Goal: Task Accomplishment & Management: Use online tool/utility

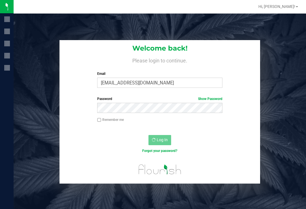
scroll to position [9, 0]
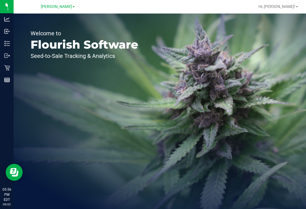
click at [7, 67] on icon at bounding box center [7, 68] width 6 height 6
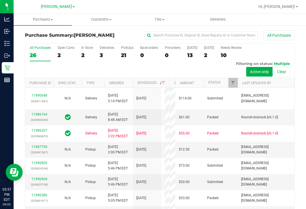
click at [0, 0] on p "Inventory" at bounding box center [0, 0] width 0 height 0
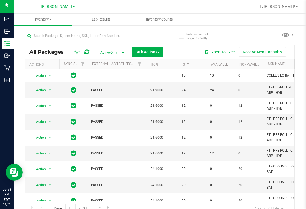
click at [167, 16] on uib-tab-heading "Inventory Counts" at bounding box center [159, 19] width 58 height 11
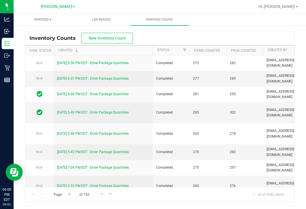
click at [116, 37] on span "New Inventory Count" at bounding box center [107, 38] width 37 height 5
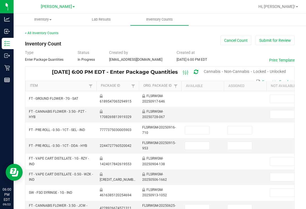
click at [277, 73] on span "Unlocked" at bounding box center [277, 71] width 16 height 5
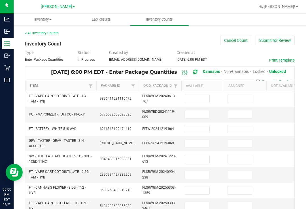
click at [32, 88] on link "Item" at bounding box center [58, 86] width 57 height 5
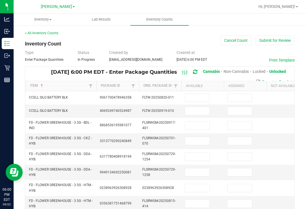
click at [202, 95] on input at bounding box center [197, 98] width 24 height 8
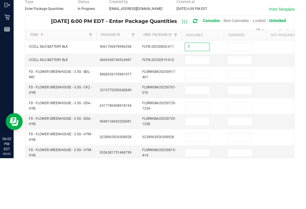
type input "7"
type input "0"
type input "10"
type input "0"
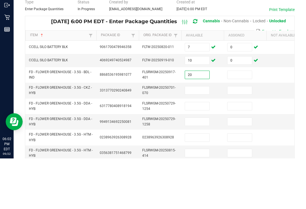
type input "20"
type input "0"
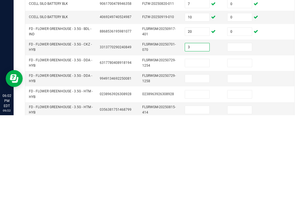
type input "3"
type input "0"
type input "16"
type input "0"
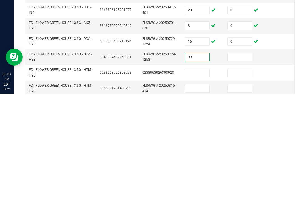
type input "99"
type input "16"
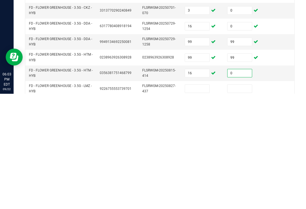
scroll to position [20, 0]
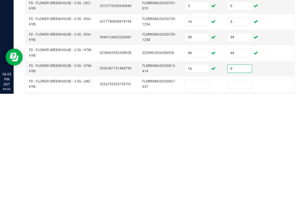
type input "0"
click at [195, 196] on input at bounding box center [197, 200] width 24 height 8
type input "1"
type input "0"
type input "3"
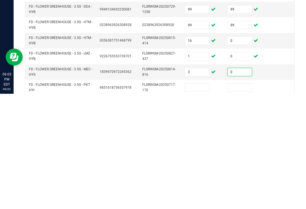
scroll to position [47, 0]
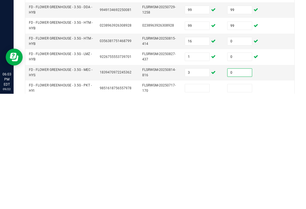
type input "0"
click at [200, 200] on input at bounding box center [197, 204] width 24 height 8
type input "3"
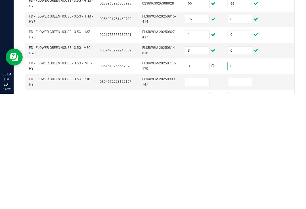
scroll to position [76, 0]
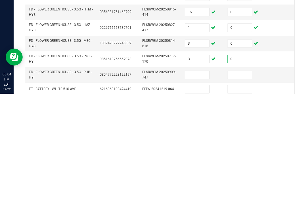
type input "0"
click at [201, 187] on input at bounding box center [197, 191] width 24 height 8
click at [196, 187] on input at bounding box center [197, 191] width 24 height 8
type input "8"
type input "0"
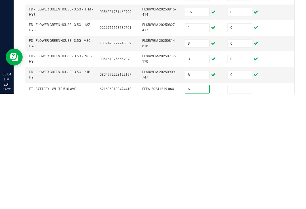
type input "6"
type input "0"
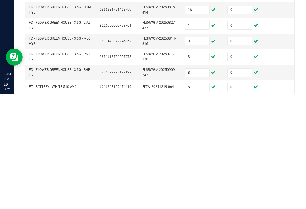
type input "4"
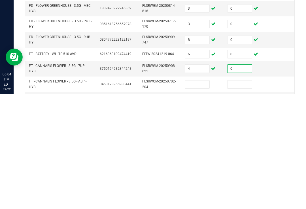
scroll to position [113, 0]
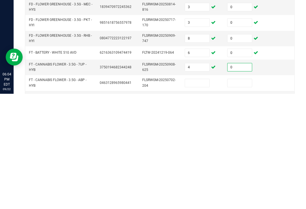
type input "0"
click at [197, 191] on td at bounding box center [202, 199] width 42 height 16
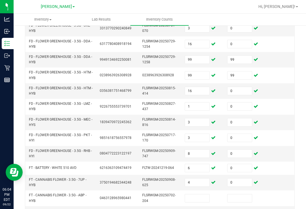
click at [201, 195] on input at bounding box center [197, 199] width 24 height 8
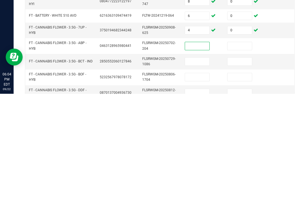
scroll to position [150, 0]
type input "12"
type input "0"
type input "9"
type input "0"
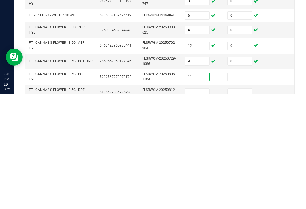
type input "11"
type input "0"
type input "5"
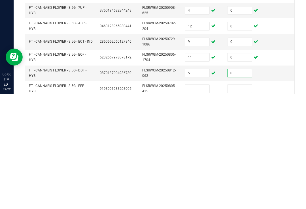
scroll to position [171, 0]
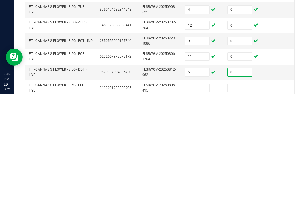
type input "0"
click at [194, 200] on input at bounding box center [197, 204] width 24 height 8
type input "8"
type input "0"
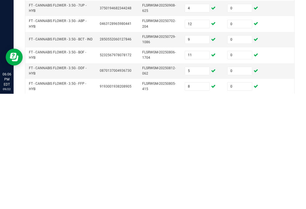
type input "8"
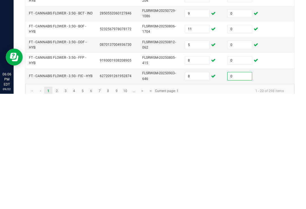
scroll to position [198, 0]
type input "0"
click at [56, 203] on link "2" at bounding box center [57, 207] width 8 height 8
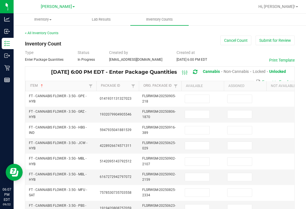
scroll to position [0, 0]
click at [198, 95] on input at bounding box center [197, 99] width 24 height 8
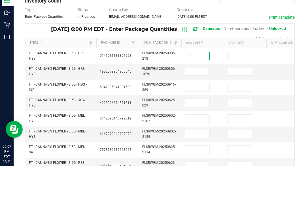
type input "11"
type input "0"
type input "1"
type input "0"
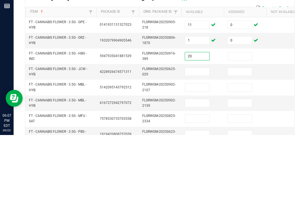
type input "20"
type input "0"
type input "19"
type input "0"
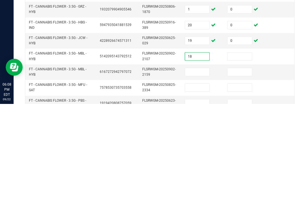
type input "18"
type input "0"
type input "99"
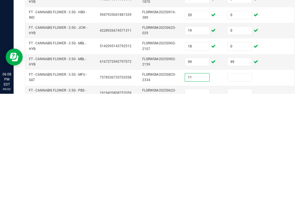
type input "11"
type input "0"
type input "14"
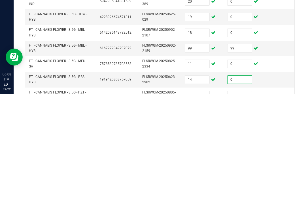
scroll to position [15, 0]
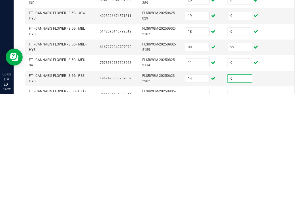
type input "0"
click at [198, 206] on input at bounding box center [197, 210] width 24 height 8
type input "4"
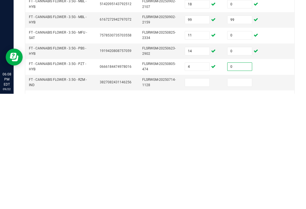
scroll to position [42, 0]
type input "0"
click at [203, 194] on input at bounding box center [197, 198] width 24 height 8
type input "4"
type input "0"
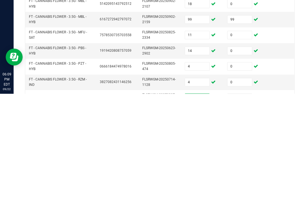
type input "20"
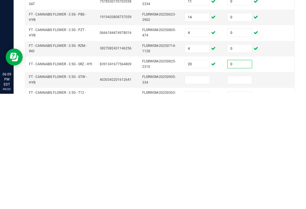
scroll to position [78, 0]
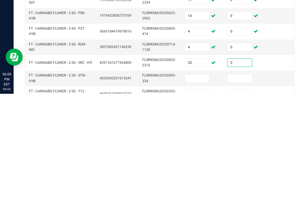
type input "0"
click at [197, 190] on input at bounding box center [197, 194] width 24 height 8
type input "18"
type input "0"
type input "10"
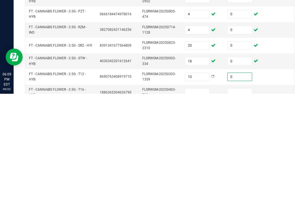
scroll to position [98, 0]
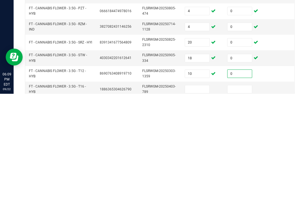
type input "0"
click at [196, 201] on input at bounding box center [197, 205] width 24 height 8
type input "2"
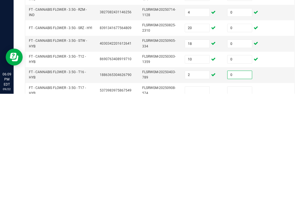
scroll to position [117, 0]
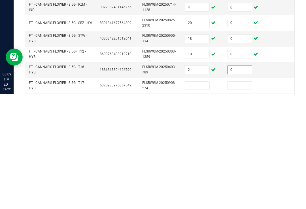
type input "0"
click at [197, 197] on input at bounding box center [197, 201] width 24 height 8
type input "7"
type input "0"
click at [242, 197] on input at bounding box center [239, 201] width 24 height 8
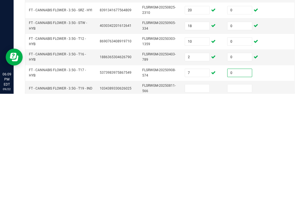
scroll to position [132, 0]
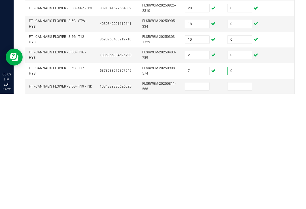
type input "0"
type input "20"
type input "0"
type input "10"
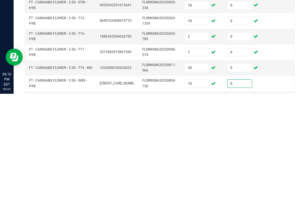
scroll to position [160, 0]
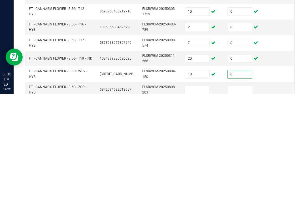
type input "0"
click at [199, 202] on input at bounding box center [197, 206] width 24 height 8
type input "2"
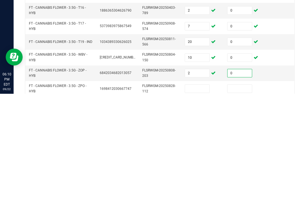
scroll to position [189, 0]
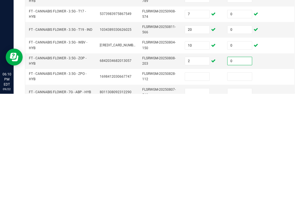
type input "0"
click at [198, 188] on input at bounding box center [197, 192] width 24 height 8
type input "18"
type input "0"
type input "17"
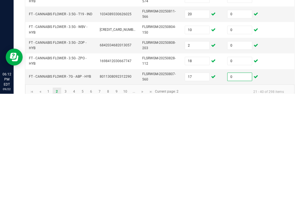
scroll to position [205, 0]
type input "0"
click at [60, 203] on link "2" at bounding box center [57, 207] width 8 height 8
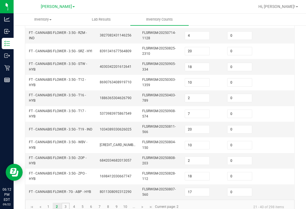
click at [63, 203] on link "3" at bounding box center [65, 207] width 8 height 8
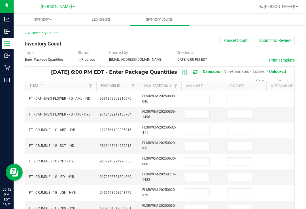
scroll to position [-1, 0]
click at [200, 95] on input at bounding box center [197, 99] width 24 height 8
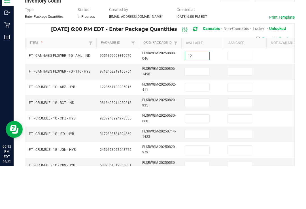
type input "12"
type input "0"
type input "3"
type input "0"
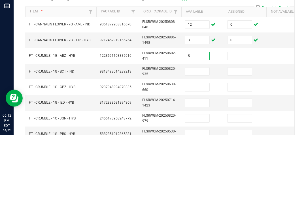
type input "5"
type input "0"
type input "1"
click at [239, 142] on input at bounding box center [239, 146] width 24 height 8
type input "0"
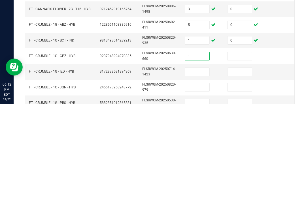
type input "1"
type input "0"
type input "3"
type input "0"
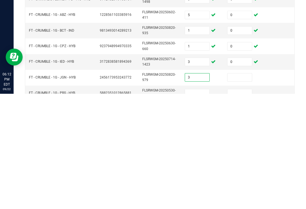
type input "3"
type input "0"
type input "1"
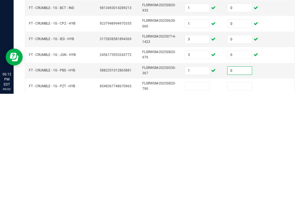
scroll to position [24, 0]
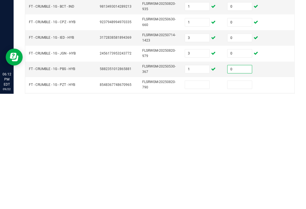
type input "0"
click at [195, 196] on input at bounding box center [197, 200] width 24 height 8
type input "4"
type input "0"
type input "3"
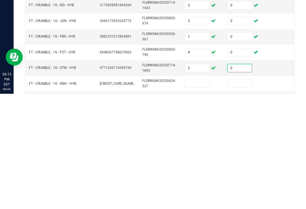
scroll to position [57, 0]
type input "0"
click at [200, 195] on input at bounding box center [197, 199] width 24 height 8
type input "5"
type input "0"
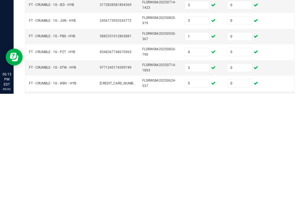
type input "6"
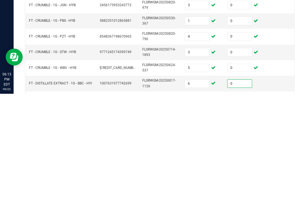
scroll to position [82, 0]
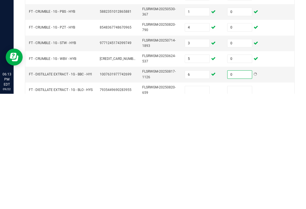
type input "0"
click at [186, 198] on td at bounding box center [202, 206] width 42 height 16
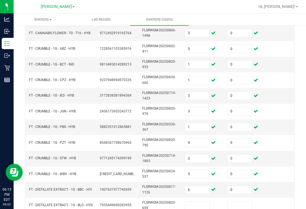
click at [198, 202] on input at bounding box center [197, 206] width 24 height 8
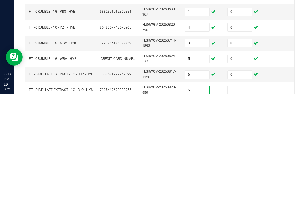
type input "6"
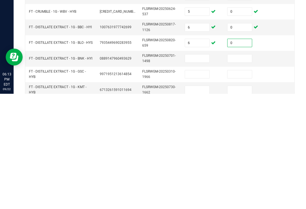
scroll to position [130, 0]
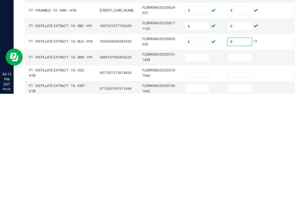
type input "0"
click at [200, 169] on input at bounding box center [197, 173] width 24 height 8
type input "4"
click at [196, 200] on input "0" at bounding box center [197, 204] width 24 height 8
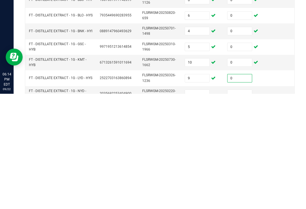
scroll to position [161, 0]
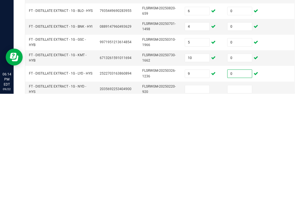
click at [203, 201] on input at bounding box center [197, 205] width 24 height 8
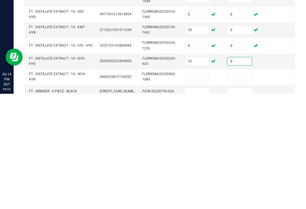
scroll to position [190, 0]
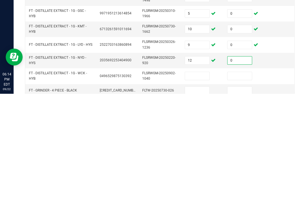
click at [202, 188] on input at bounding box center [197, 192] width 24 height 8
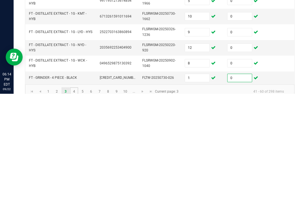
click at [74, 203] on link "4" at bounding box center [74, 207] width 8 height 8
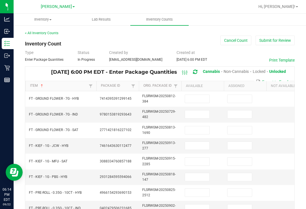
scroll to position [0, 0]
click at [202, 95] on input at bounding box center [197, 99] width 24 height 8
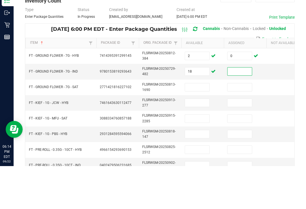
click at [196, 111] on input "18" at bounding box center [197, 115] width 24 height 8
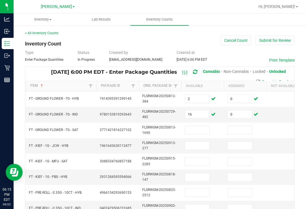
click at [199, 127] on input at bounding box center [197, 131] width 24 height 8
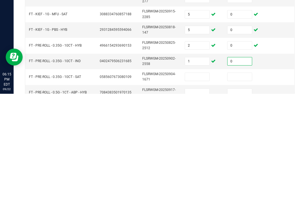
scroll to position [32, 0]
click at [201, 188] on input at bounding box center [197, 192] width 24 height 8
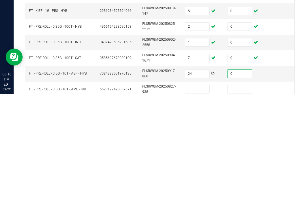
scroll to position [61, 0]
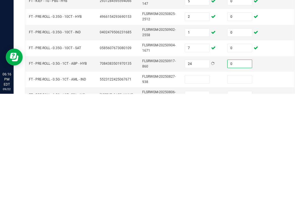
click at [202, 191] on input at bounding box center [197, 195] width 24 height 8
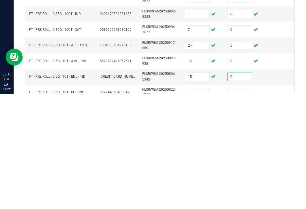
scroll to position [87, 0]
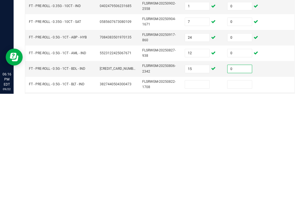
click at [199, 196] on input at bounding box center [197, 200] width 24 height 8
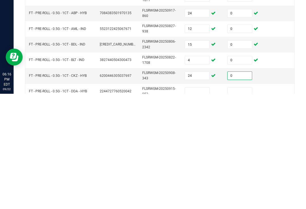
scroll to position [119, 0]
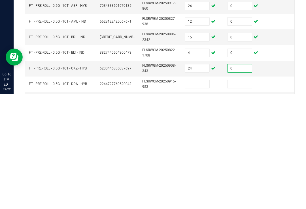
click at [196, 196] on input at bounding box center [197, 200] width 24 height 8
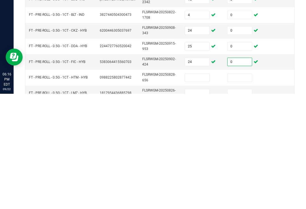
click at [198, 189] on input at bounding box center [197, 193] width 24 height 8
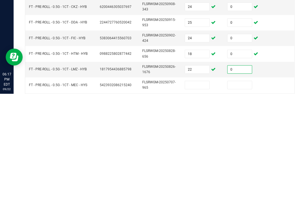
scroll to position [191, 0]
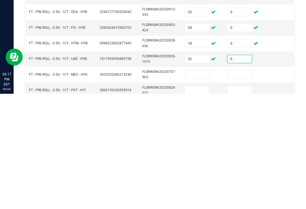
click at [204, 186] on input at bounding box center [197, 190] width 24 height 8
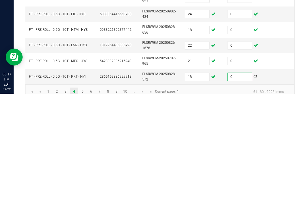
scroll to position [205, 0]
click at [84, 203] on link "5" at bounding box center [82, 207] width 8 height 8
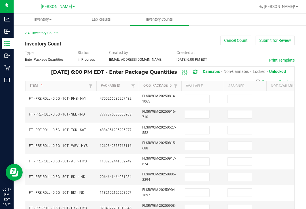
scroll to position [0, 0]
click at [199, 95] on input at bounding box center [197, 99] width 24 height 8
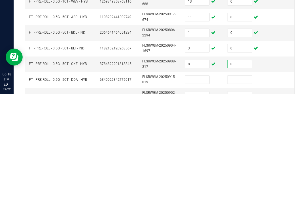
scroll to position [29, 0]
click at [197, 191] on input at bounding box center [197, 195] width 24 height 8
click at [193, 175] on input "8" at bounding box center [197, 179] width 24 height 8
click at [191, 191] on input "8" at bounding box center [197, 195] width 24 height 8
click at [188, 175] on input "8" at bounding box center [197, 179] width 24 height 8
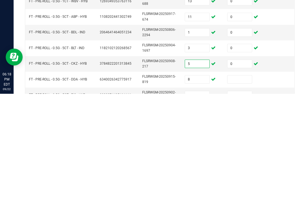
click at [241, 191] on input at bounding box center [239, 195] width 24 height 8
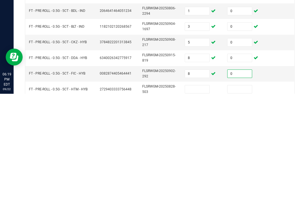
scroll to position [63, 0]
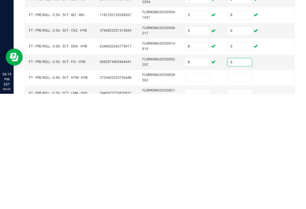
click at [198, 189] on input at bounding box center [197, 193] width 24 height 8
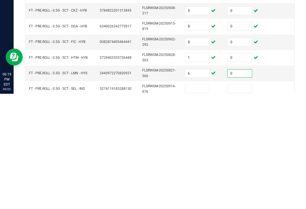
scroll to position [91, 0]
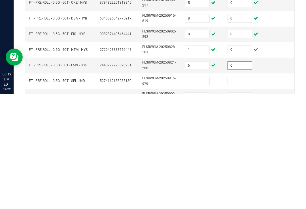
click at [197, 193] on input at bounding box center [197, 197] width 24 height 8
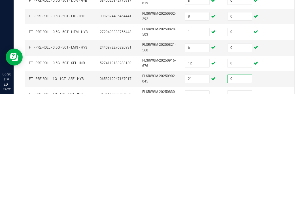
scroll to position [114, 0]
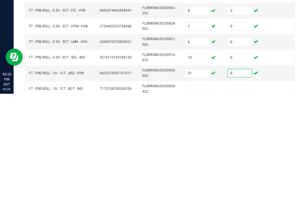
click at [200, 201] on input at bounding box center [197, 205] width 24 height 8
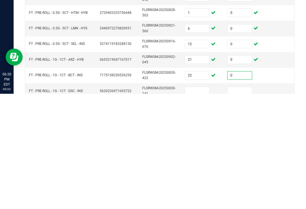
scroll to position [129, 0]
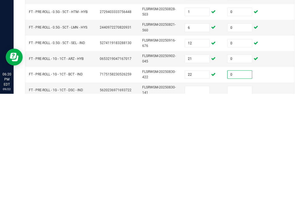
click at [194, 202] on input at bounding box center [197, 206] width 24 height 8
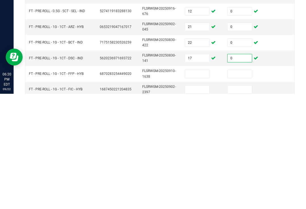
scroll to position [167, 0]
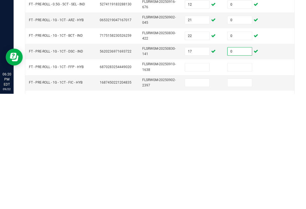
click at [194, 179] on input at bounding box center [197, 183] width 24 height 8
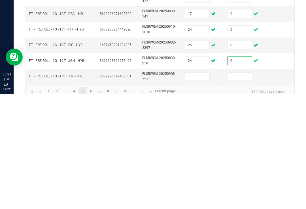
click at [192, 188] on input at bounding box center [197, 192] width 24 height 8
click at [192, 173] on input "24" at bounding box center [197, 177] width 24 height 8
click at [194, 189] on input at bounding box center [197, 193] width 24 height 8
click at [90, 203] on link "6" at bounding box center [91, 207] width 8 height 8
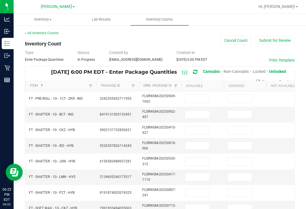
scroll to position [0, 0]
click at [192, 95] on input at bounding box center [197, 99] width 24 height 8
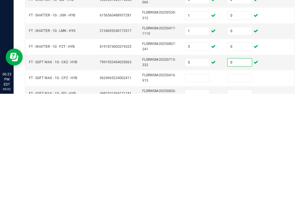
scroll to position [31, 0]
click at [200, 189] on input at bounding box center [197, 193] width 24 height 8
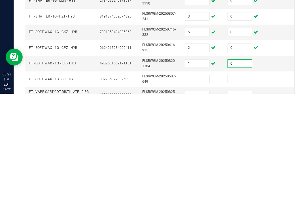
scroll to position [61, 0]
click at [195, 190] on input at bounding box center [197, 194] width 24 height 8
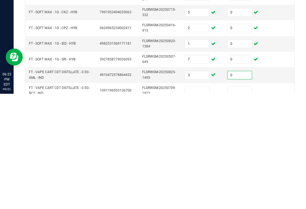
scroll to position [91, 0]
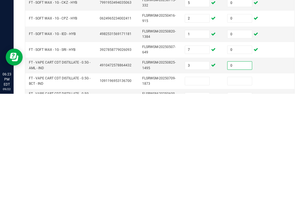
click at [202, 193] on input at bounding box center [197, 197] width 24 height 8
click at [237, 208] on input at bounding box center [239, 212] width 24 height 8
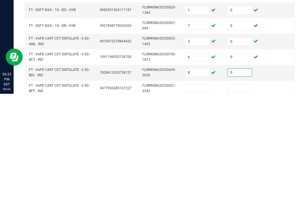
scroll to position [118, 0]
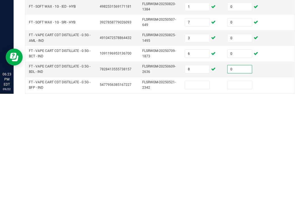
click at [197, 197] on input at bounding box center [197, 201] width 24 height 8
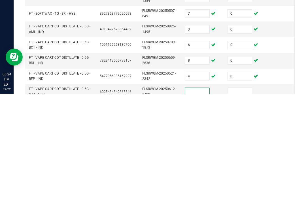
scroll to position [141, 0]
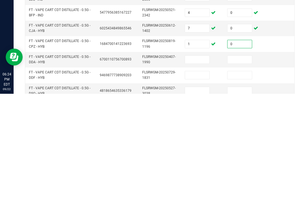
click at [205, 187] on input at bounding box center [197, 191] width 24 height 8
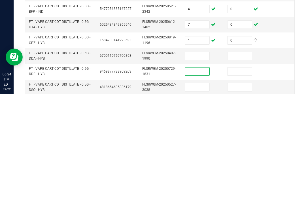
click at [202, 168] on input at bounding box center [197, 172] width 24 height 8
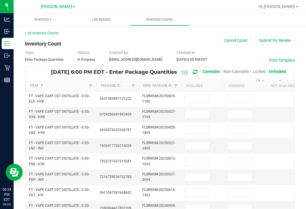
scroll to position [0, 0]
click at [200, 95] on input at bounding box center [197, 99] width 24 height 8
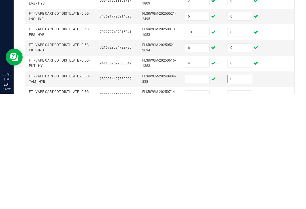
scroll to position [19, 0]
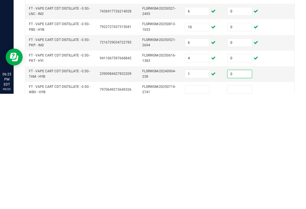
click at [204, 201] on input at bounding box center [197, 205] width 24 height 8
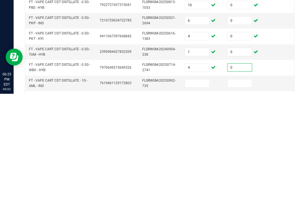
scroll to position [44, 0]
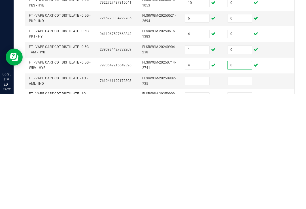
click at [201, 193] on input at bounding box center [197, 197] width 24 height 8
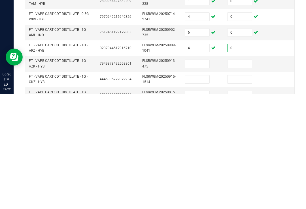
scroll to position [95, 0]
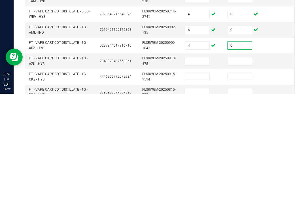
click at [200, 173] on input at bounding box center [197, 177] width 24 height 8
click at [202, 173] on input at bounding box center [197, 177] width 24 height 8
click at [195, 189] on input at bounding box center [197, 193] width 24 height 8
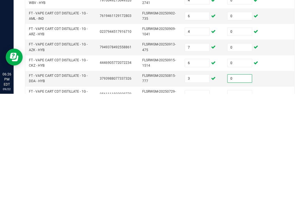
scroll to position [109, 0]
click at [203, 206] on input at bounding box center [197, 210] width 24 height 8
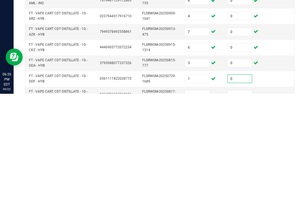
scroll to position [133, 0]
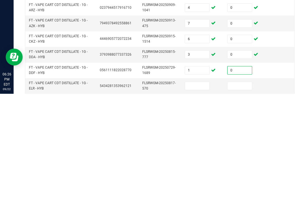
click at [200, 198] on input at bounding box center [197, 202] width 24 height 8
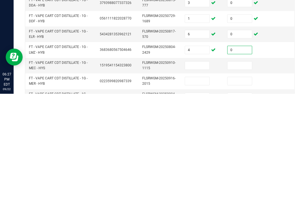
scroll to position [185, 0]
click at [194, 177] on input at bounding box center [197, 181] width 24 height 8
click at [241, 177] on input at bounding box center [239, 181] width 24 height 8
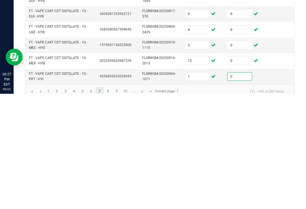
scroll to position [205, 0]
click at [106, 203] on link "8" at bounding box center [108, 207] width 8 height 8
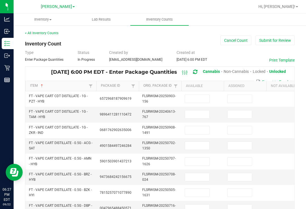
scroll to position [0, 0]
click at [195, 95] on input at bounding box center [197, 99] width 24 height 8
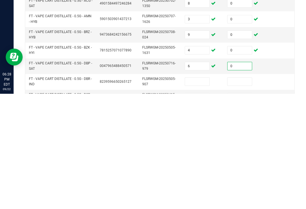
scroll to position [27, 0]
click at [196, 193] on input at bounding box center [197, 197] width 24 height 8
click at [243, 193] on input at bounding box center [239, 197] width 24 height 8
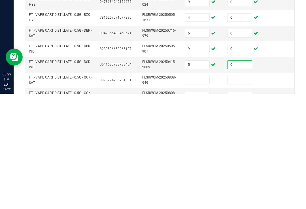
scroll to position [60, 0]
click at [196, 192] on input at bounding box center [197, 196] width 24 height 8
click at [239, 207] on input at bounding box center [239, 211] width 24 height 8
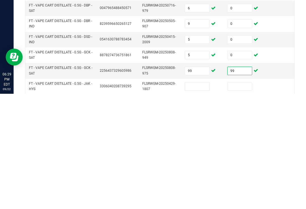
scroll to position [85, 0]
click at [203, 198] on input at bounding box center [197, 202] width 24 height 8
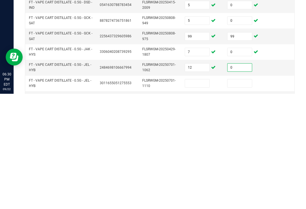
scroll to position [128, 0]
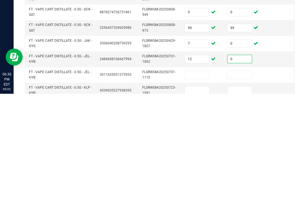
click at [198, 187] on input at bounding box center [197, 191] width 24 height 8
click at [197, 171] on input "12" at bounding box center [197, 175] width 24 height 8
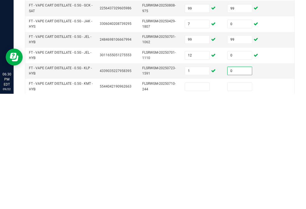
scroll to position [155, 0]
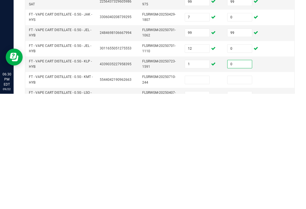
click at [201, 192] on input at bounding box center [197, 196] width 24 height 8
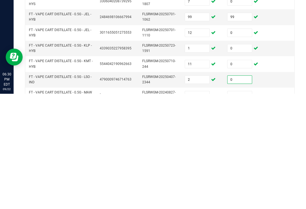
scroll to position [179, 0]
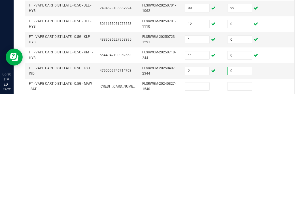
click at [196, 198] on input at bounding box center [197, 202] width 24 height 8
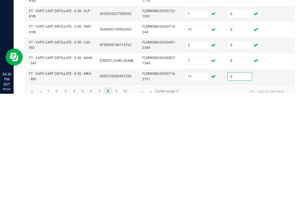
scroll to position [205, 0]
click at [116, 203] on link "9" at bounding box center [116, 207] width 8 height 8
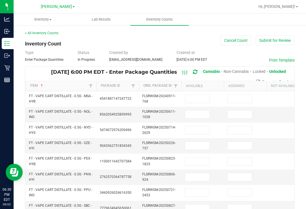
scroll to position [0, 0]
click at [198, 95] on input at bounding box center [197, 99] width 24 height 8
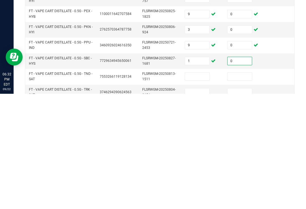
scroll to position [39, 0]
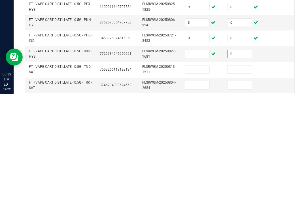
click at [197, 181] on input at bounding box center [197, 185] width 24 height 8
click at [195, 181] on input "1" at bounding box center [197, 185] width 24 height 8
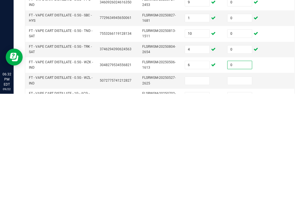
scroll to position [75, 0]
click at [196, 193] on input at bounding box center [197, 197] width 24 height 8
click at [243, 193] on input at bounding box center [239, 197] width 24 height 8
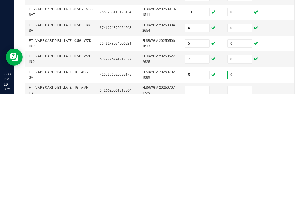
scroll to position [114, 0]
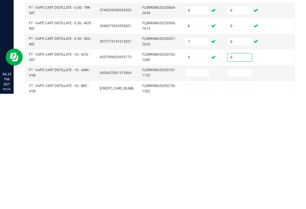
click at [203, 185] on input at bounding box center [197, 189] width 24 height 8
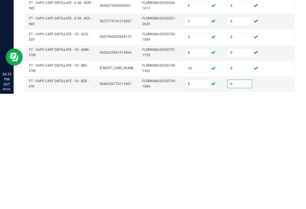
scroll to position [144, 0]
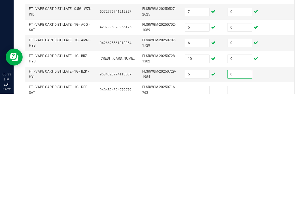
click at [197, 202] on input at bounding box center [197, 206] width 24 height 8
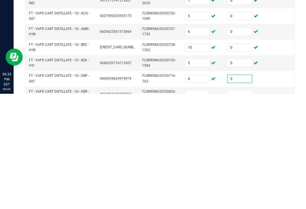
scroll to position [161, 0]
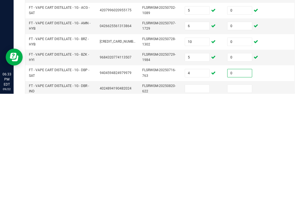
click at [200, 200] on input at bounding box center [197, 204] width 24 height 8
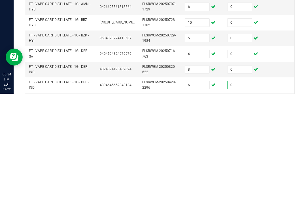
scroll to position [187, 0]
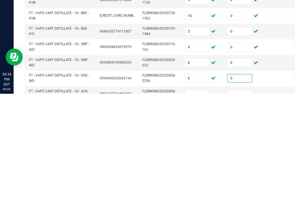
click at [199, 206] on input at bounding box center [197, 210] width 24 height 8
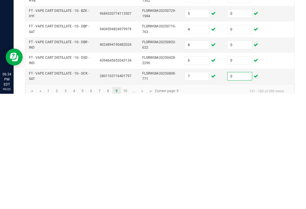
scroll to position [205, 0]
click at [126, 203] on link "10" at bounding box center [125, 207] width 8 height 8
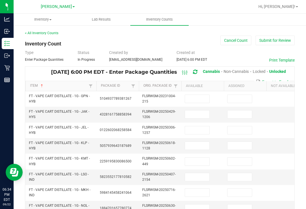
scroll to position [0, 0]
click at [200, 95] on input at bounding box center [197, 99] width 24 height 8
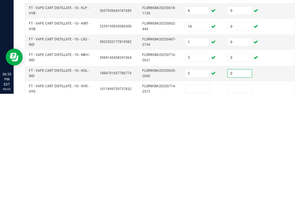
scroll to position [28, 0]
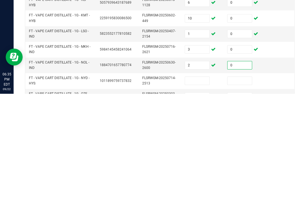
click at [201, 192] on input at bounding box center [197, 196] width 24 height 8
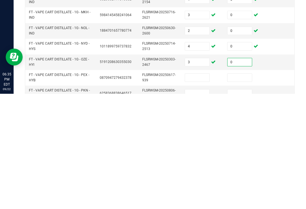
scroll to position [63, 0]
click at [195, 189] on input at bounding box center [197, 193] width 24 height 8
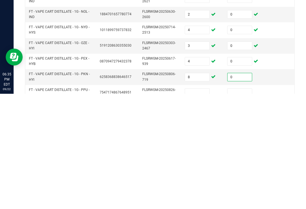
scroll to position [84, 0]
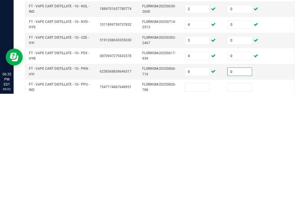
click at [200, 199] on input at bounding box center [197, 203] width 24 height 8
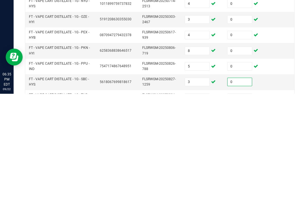
scroll to position [119, 0]
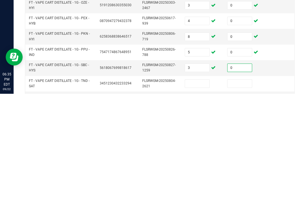
click at [198, 195] on input at bounding box center [197, 199] width 24 height 8
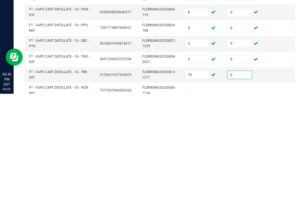
scroll to position [151, 0]
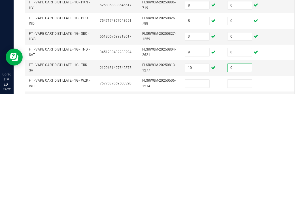
click at [200, 195] on input at bounding box center [197, 199] width 24 height 8
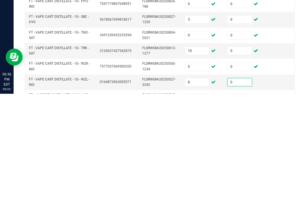
scroll to position [177, 0]
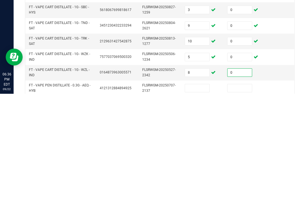
click at [199, 200] on input at bounding box center [197, 204] width 24 height 8
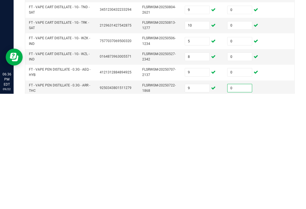
scroll to position [200, 0]
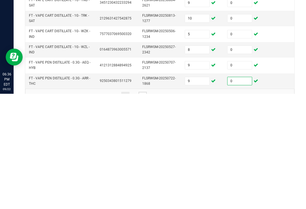
click at [141, 209] on span "Go to the next page" at bounding box center [142, 211] width 5 height 5
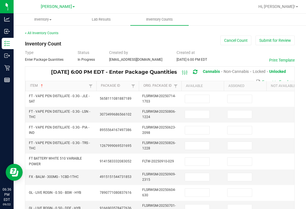
scroll to position [0, 0]
click at [200, 95] on input at bounding box center [197, 99] width 24 height 8
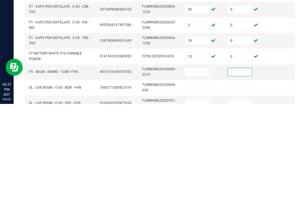
click at [201, 174] on input at bounding box center [197, 178] width 24 height 8
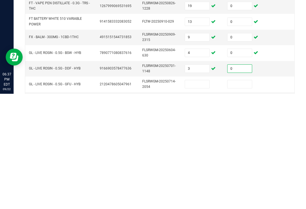
scroll to position [27, 0]
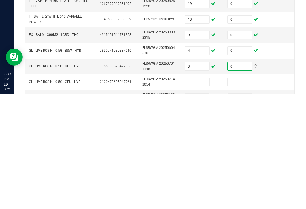
click at [199, 194] on input at bounding box center [197, 198] width 24 height 8
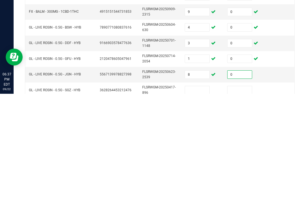
scroll to position [51, 0]
click at [195, 201] on input at bounding box center [197, 205] width 24 height 8
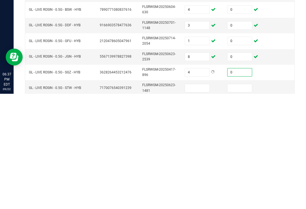
scroll to position [74, 0]
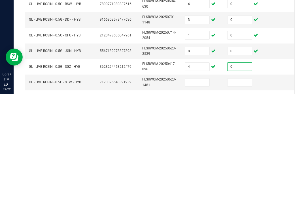
click at [202, 194] on input at bounding box center [197, 198] width 24 height 8
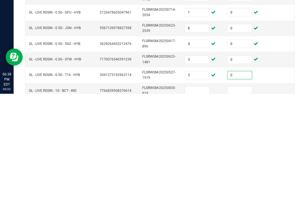
scroll to position [110, 0]
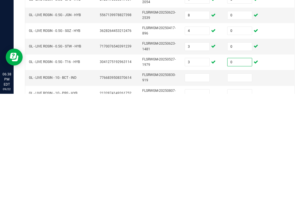
click at [197, 189] on input at bounding box center [197, 193] width 24 height 8
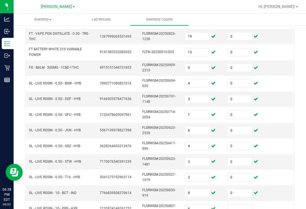
click at [246, 205] on input at bounding box center [239, 209] width 24 height 8
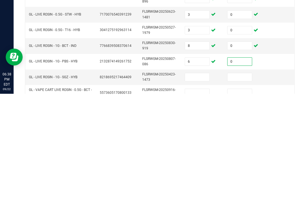
scroll to position [142, 0]
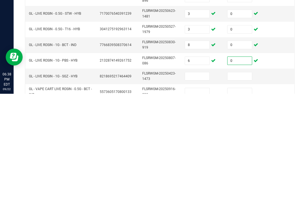
click at [199, 188] on input at bounding box center [197, 192] width 24 height 8
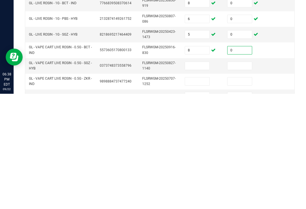
scroll to position [186, 0]
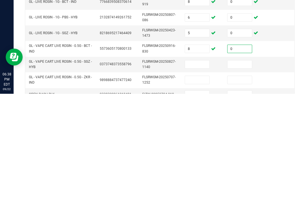
click at [200, 176] on input at bounding box center [197, 180] width 24 height 8
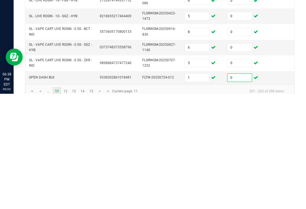
scroll to position [202, 0]
click at [65, 203] on link "12" at bounding box center [65, 207] width 8 height 8
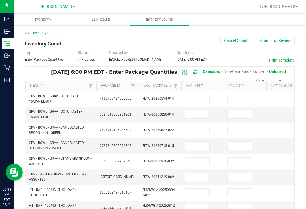
scroll to position [0, 0]
click at [203, 95] on input at bounding box center [197, 99] width 24 height 8
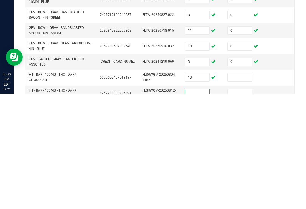
click at [242, 189] on input at bounding box center [239, 193] width 24 height 8
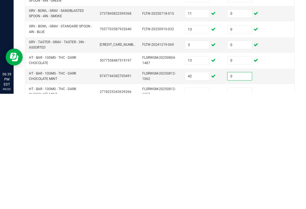
scroll to position [33, 0]
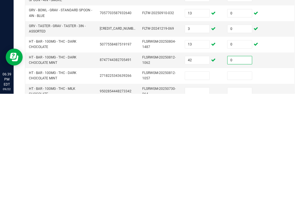
click at [199, 187] on input at bounding box center [197, 191] width 24 height 8
click at [196, 172] on input "42" at bounding box center [197, 176] width 24 height 8
click at [240, 187] on input at bounding box center [239, 191] width 24 height 8
click at [193, 172] on input "1" at bounding box center [197, 176] width 24 height 8
click at [236, 172] on input "0" at bounding box center [239, 176] width 24 height 8
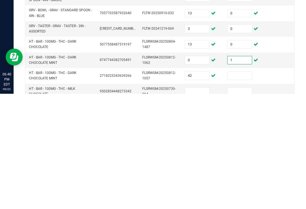
click at [243, 187] on input at bounding box center [239, 191] width 24 height 8
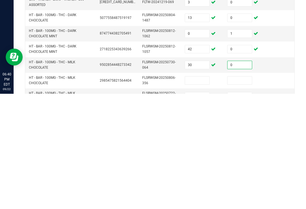
scroll to position [61, 0]
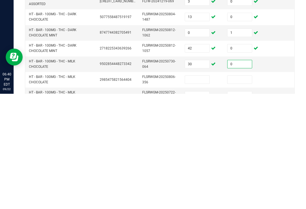
click at [200, 191] on input at bounding box center [197, 195] width 24 height 8
click at [196, 176] on input "30" at bounding box center [197, 180] width 24 height 8
click at [237, 176] on input "0" at bounding box center [239, 180] width 24 height 8
click at [240, 191] on input at bounding box center [239, 195] width 24 height 8
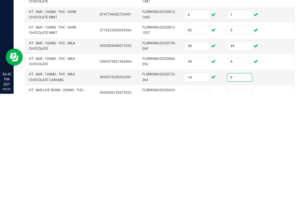
scroll to position [96, 0]
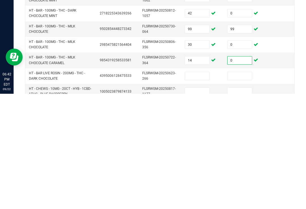
click at [197, 188] on input at bounding box center [197, 192] width 24 height 8
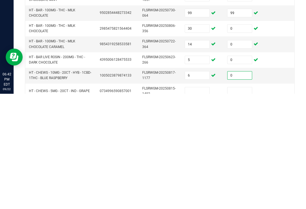
scroll to position [123, 0]
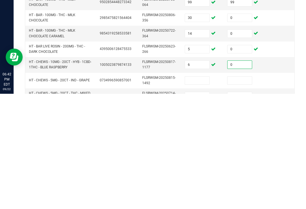
click at [198, 192] on input at bounding box center [197, 196] width 24 height 8
click at [200, 192] on input "1" at bounding box center [197, 196] width 24 height 8
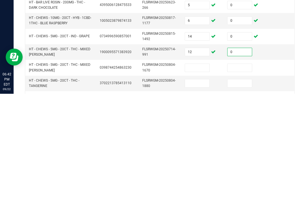
scroll to position [167, 0]
click at [200, 179] on input at bounding box center [197, 183] width 24 height 8
click at [238, 179] on input at bounding box center [239, 183] width 24 height 8
click at [198, 194] on input at bounding box center [197, 198] width 24 height 8
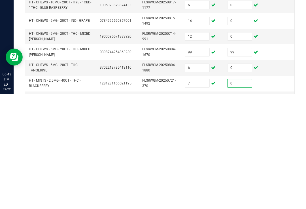
scroll to position [200, 0]
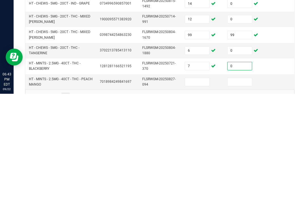
click at [196, 194] on input at bounding box center [197, 198] width 24 height 8
click at [71, 208] on link "13" at bounding box center [74, 212] width 8 height 8
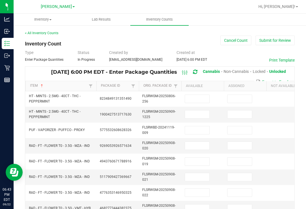
scroll to position [0, 0]
click at [200, 95] on input at bounding box center [197, 99] width 24 height 8
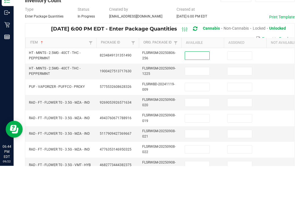
click at [194, 111] on input at bounding box center [197, 115] width 24 height 8
click at [235, 107] on td at bounding box center [245, 115] width 42 height 16
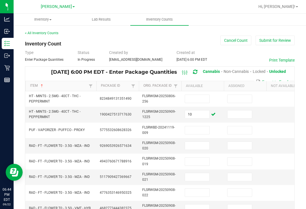
click at [200, 95] on input at bounding box center [197, 99] width 24 height 8
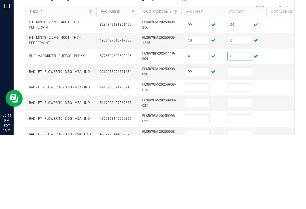
click at [241, 142] on input at bounding box center [239, 146] width 24 height 8
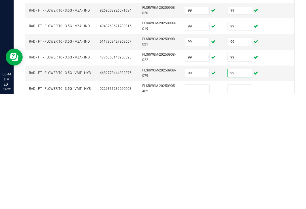
scroll to position [30, 0]
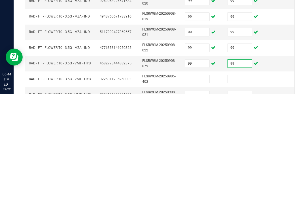
click at [204, 191] on input at bounding box center [197, 195] width 24 height 8
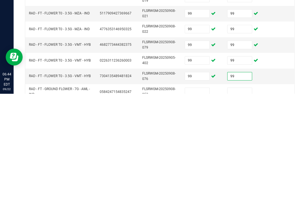
scroll to position [54, 0]
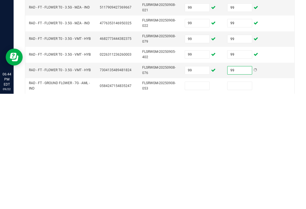
click at [202, 198] on input at bounding box center [197, 202] width 24 height 8
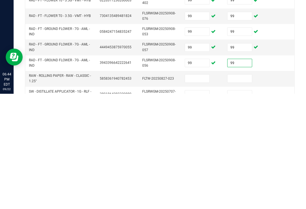
scroll to position [110, 0]
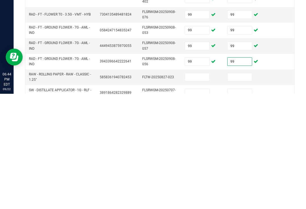
click at [205, 189] on input at bounding box center [197, 193] width 24 height 8
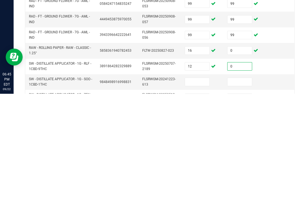
scroll to position [144, 0]
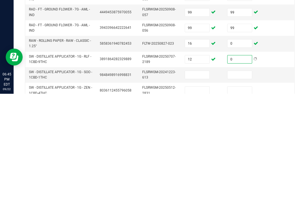
click at [197, 187] on input at bounding box center [197, 191] width 24 height 8
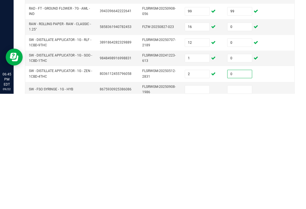
scroll to position [172, 0]
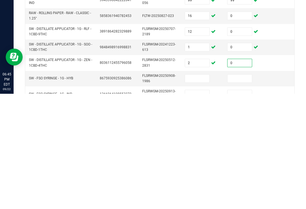
click at [194, 190] on input at bounding box center [197, 194] width 24 height 8
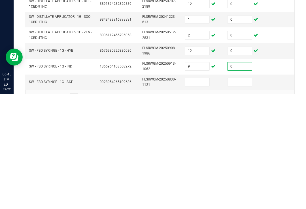
scroll to position [200, 0]
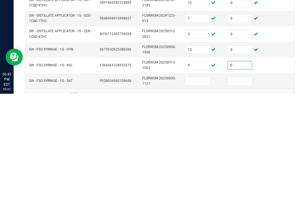
click at [205, 193] on input at bounding box center [197, 197] width 24 height 8
click at [81, 207] on link "14" at bounding box center [82, 211] width 8 height 8
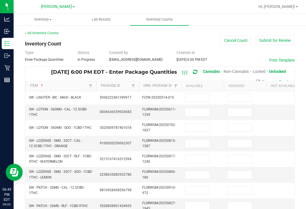
scroll to position [0, 0]
click at [204, 94] on input at bounding box center [197, 98] width 24 height 8
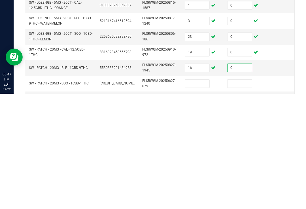
scroll to position [24, 0]
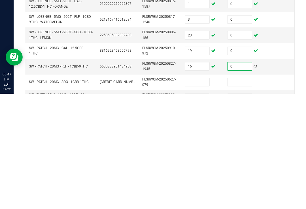
click at [198, 194] on input at bounding box center [197, 198] width 24 height 8
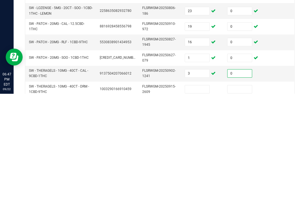
scroll to position [52, 0]
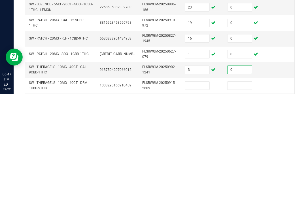
click at [199, 197] on input at bounding box center [197, 201] width 24 height 8
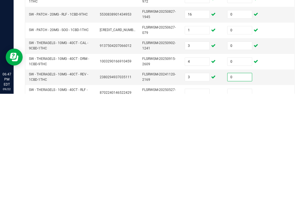
click at [198, 205] on input at bounding box center [197, 209] width 24 height 8
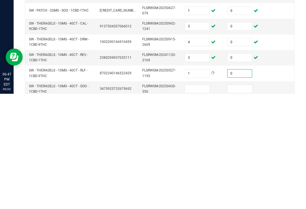
scroll to position [99, 0]
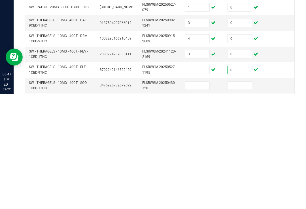
click at [193, 197] on input at bounding box center [197, 201] width 24 height 8
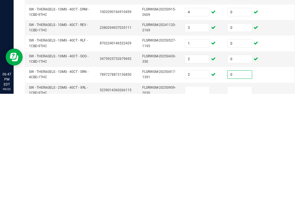
scroll to position [125, 0]
click at [199, 203] on input at bounding box center [197, 207] width 24 height 8
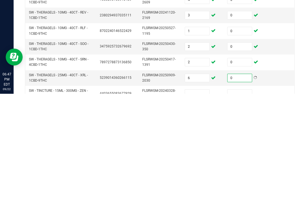
scroll to position [151, 0]
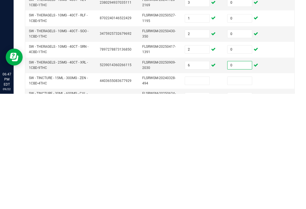
click at [197, 192] on input at bounding box center [197, 196] width 24 height 8
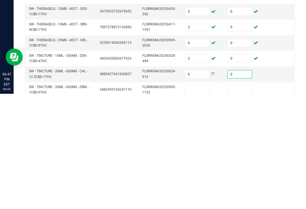
scroll to position [180, 0]
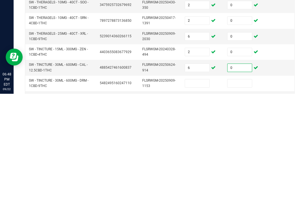
click at [197, 195] on input at bounding box center [197, 199] width 24 height 8
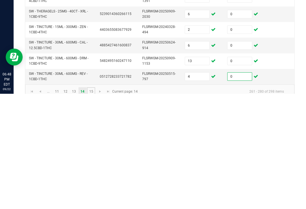
click at [92, 203] on link "15" at bounding box center [91, 207] width 8 height 8
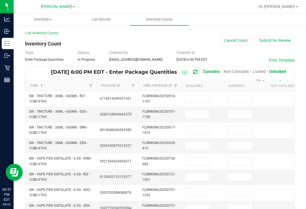
scroll to position [0, 0]
click at [203, 95] on input at bounding box center [197, 99] width 24 height 8
click at [196, 158] on input at bounding box center [197, 162] width 24 height 8
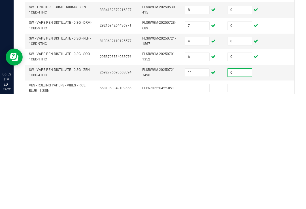
scroll to position [39, 0]
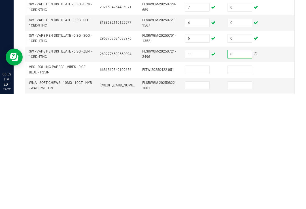
click at [197, 181] on input at bounding box center [197, 185] width 24 height 8
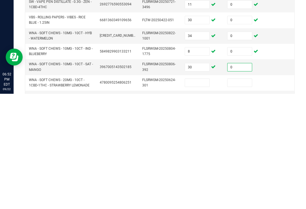
scroll to position [93, 0]
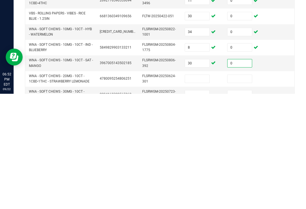
click at [204, 190] on input at bounding box center [197, 194] width 24 height 8
click at [196, 190] on input "16" at bounding box center [197, 194] width 24 height 8
click at [195, 206] on input "33" at bounding box center [197, 210] width 24 height 8
click at [245, 206] on input at bounding box center [239, 210] width 24 height 8
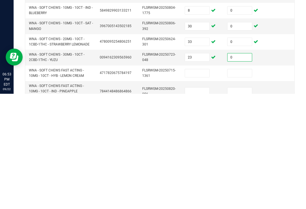
scroll to position [131, 0]
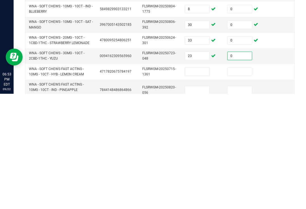
click at [201, 183] on input at bounding box center [197, 187] width 24 height 8
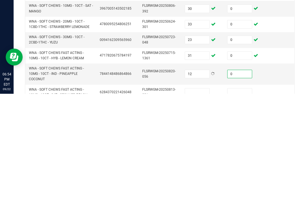
scroll to position [156, 0]
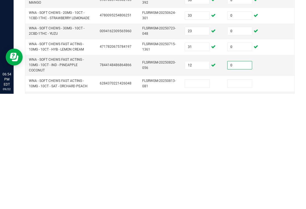
click at [201, 195] on input at bounding box center [197, 199] width 24 height 8
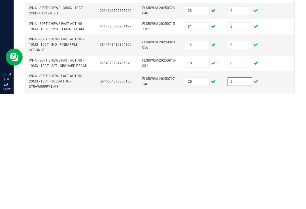
click at [302, 83] on div "< All Inventory Counts Inventory Count Cancel Count Submit for Review Type Ente…" at bounding box center [160, 38] width 292 height 380
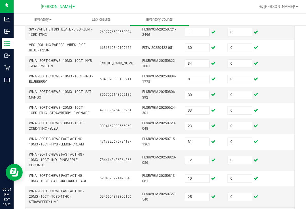
click at [9, 38] on div "Inventory" at bounding box center [8, 43] width 12 height 11
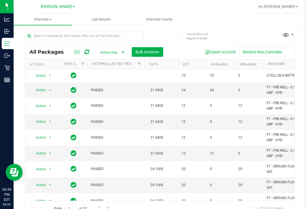
click at [288, 4] on link "Hi, [PERSON_NAME]!" at bounding box center [278, 7] width 44 height 6
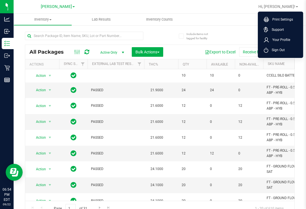
click at [281, 50] on span "Sign Out" at bounding box center [276, 50] width 16 height 6
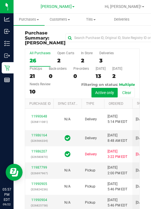
click at [33, 19] on span "Purchases" at bounding box center [29, 19] width 31 height 5
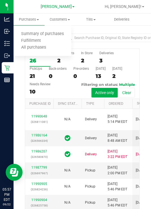
click at [42, 40] on span "Fulfillment" at bounding box center [31, 40] width 35 height 5
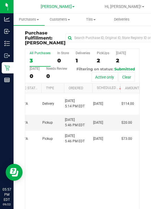
scroll to position [0, 57]
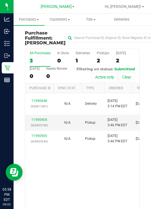
click at [40, 122] on link "11990904" at bounding box center [39, 120] width 16 height 4
click at [43, 147] on td "11990905 (326824236)" at bounding box center [39, 139] width 28 height 16
click at [40, 138] on link "11990905" at bounding box center [39, 136] width 16 height 4
